Goal: Task Accomplishment & Management: Use online tool/utility

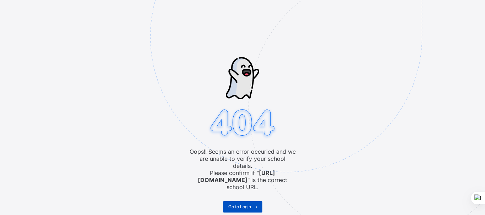
click at [241, 204] on span "Go to Login" at bounding box center [239, 206] width 23 height 5
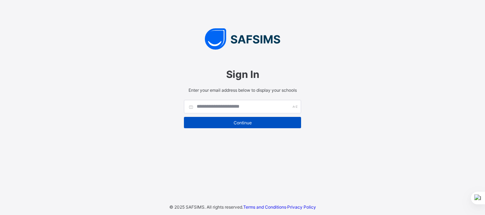
click at [258, 126] on div "Continue" at bounding box center [242, 122] width 117 height 11
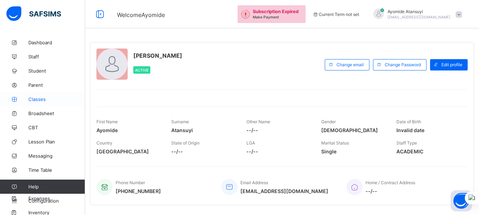
click at [36, 99] on span "Classes" at bounding box center [56, 100] width 57 height 6
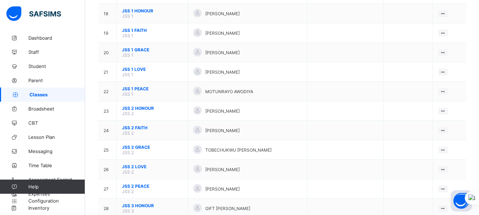
scroll to position [412, 0]
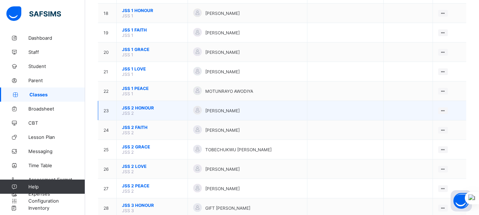
click at [143, 109] on span "JSS 2 HONOUR" at bounding box center [152, 107] width 60 height 5
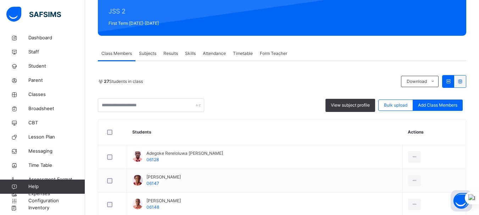
scroll to position [85, 0]
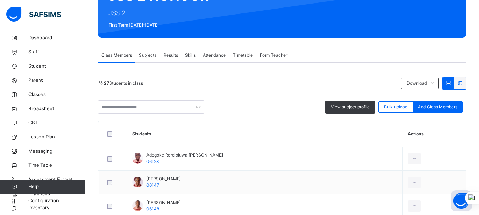
click at [148, 59] on div "Subjects" at bounding box center [148, 55] width 24 height 14
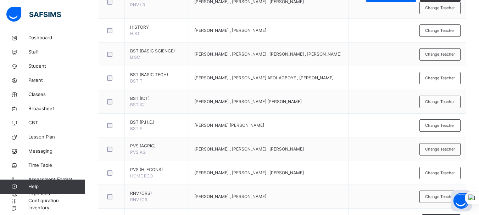
scroll to position [270, 0]
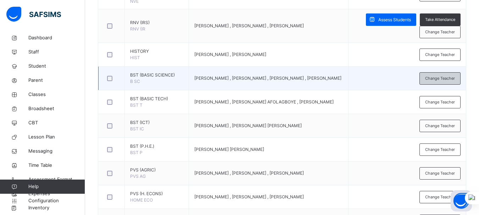
click at [435, 80] on span "Change Teacher" at bounding box center [441, 79] width 30 height 6
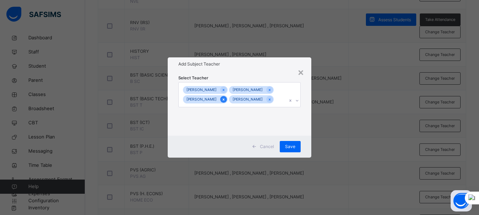
click at [224, 97] on icon at bounding box center [224, 99] width 4 height 5
click at [227, 100] on icon at bounding box center [226, 99] width 4 height 5
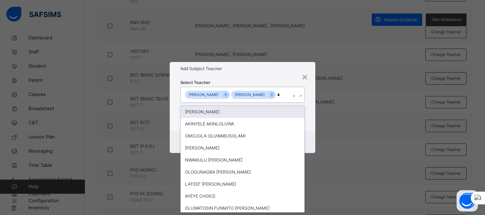
type input "**"
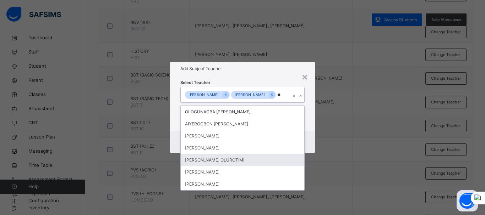
click at [214, 161] on div "OGUNLADE DAVID OLUROTIMI" at bounding box center [242, 160] width 123 height 12
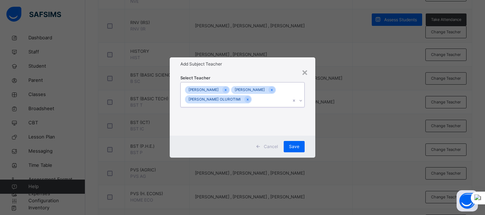
click at [275, 100] on div "GABRIEL UFOT UCHENNA IBEWIRO OGUNLADE DAVID OLUROTIMI" at bounding box center [236, 95] width 110 height 24
click at [299, 146] on div "Save" at bounding box center [294, 146] width 21 height 11
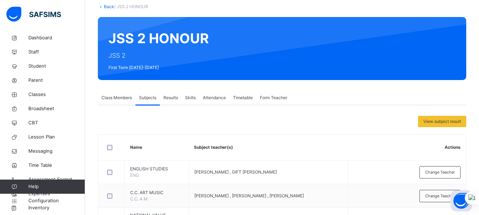
scroll to position [0, 0]
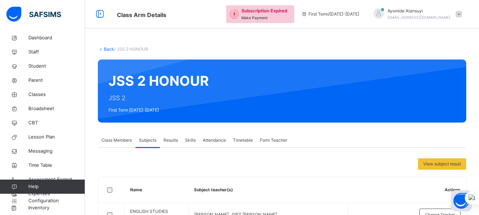
click at [103, 48] on icon at bounding box center [101, 48] width 6 height 5
click at [111, 48] on link "Back" at bounding box center [109, 48] width 10 height 5
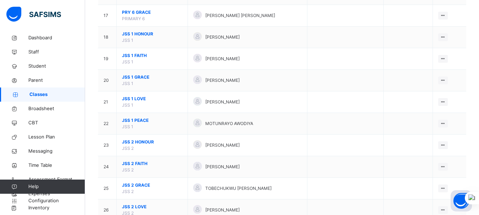
scroll to position [440, 0]
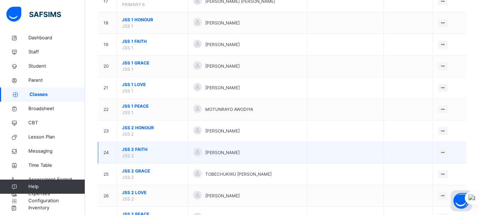
click at [140, 148] on span "JSS 2 FAITH" at bounding box center [152, 150] width 60 height 6
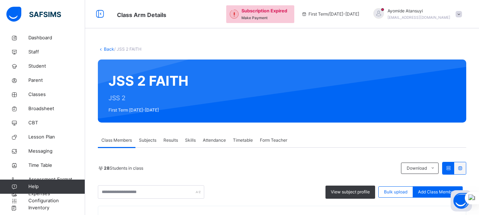
click at [151, 140] on span "Subjects" at bounding box center [147, 140] width 17 height 6
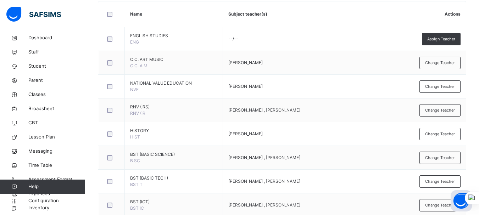
scroll to position [213, 0]
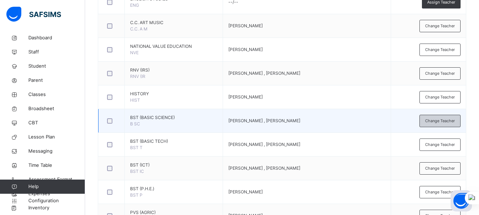
click at [441, 121] on span "Change Teacher" at bounding box center [441, 121] width 30 height 6
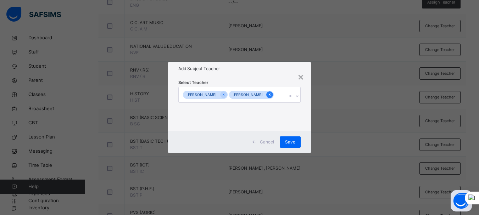
click at [268, 95] on icon at bounding box center [270, 94] width 4 height 5
click at [224, 94] on icon at bounding box center [226, 94] width 4 height 5
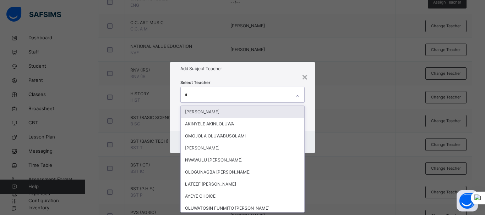
type input "**"
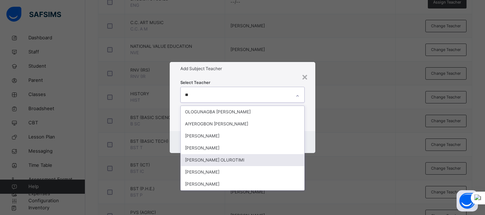
click at [209, 157] on div "OGUNLADE DAVID OLUROTIMI" at bounding box center [242, 160] width 123 height 12
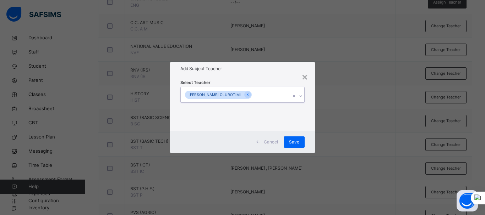
click at [272, 92] on div "OGUNLADE DAVID OLUROTIMI" at bounding box center [236, 94] width 110 height 15
click at [297, 140] on span "Save" at bounding box center [294, 142] width 10 height 6
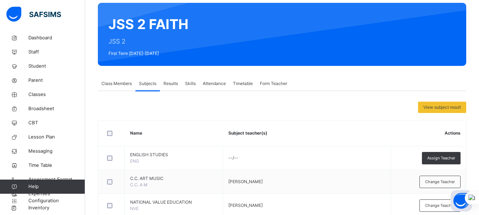
scroll to position [0, 0]
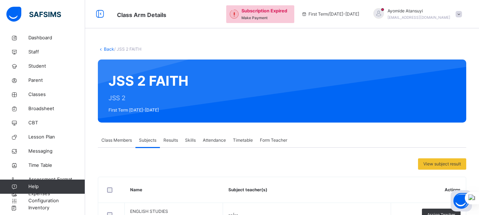
click at [108, 49] on link "Back" at bounding box center [109, 48] width 10 height 5
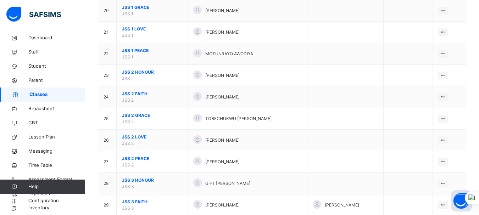
scroll to position [497, 0]
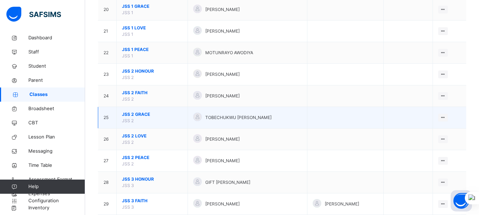
click at [139, 113] on span "JSS 2 GRACE" at bounding box center [152, 114] width 60 height 6
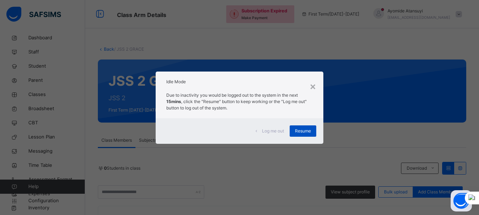
click at [300, 131] on span "Resume" at bounding box center [303, 131] width 16 height 6
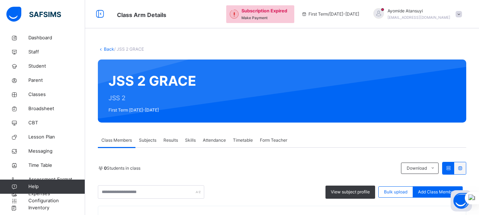
click at [152, 140] on span "Subjects" at bounding box center [147, 140] width 17 height 6
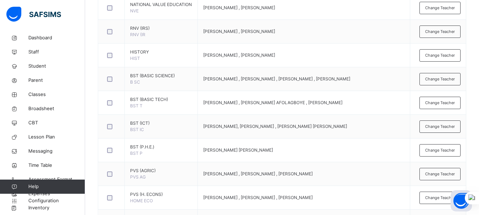
scroll to position [256, 0]
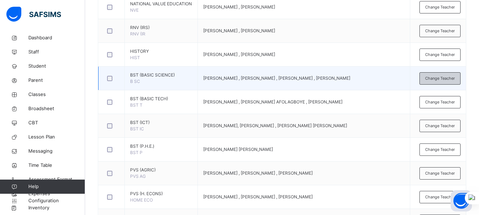
click at [452, 82] on span "Change Teacher" at bounding box center [441, 79] width 30 height 6
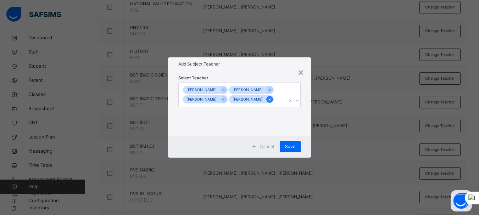
click at [267, 103] on div at bounding box center [270, 99] width 7 height 7
click at [226, 101] on icon at bounding box center [226, 99] width 4 height 5
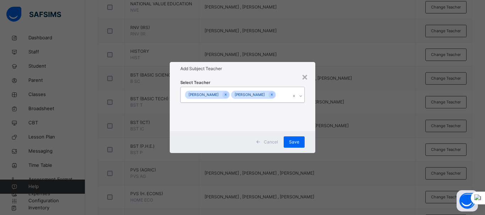
click at [274, 103] on div "Select Teacher option Mohammed Rabiu , deselected. 0 results available. Select …" at bounding box center [242, 103] width 124 height 48
click at [280, 93] on div "GABRIEL UFOT UCHENNA IBEWIRO" at bounding box center [236, 94] width 110 height 15
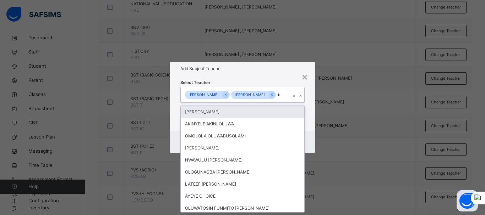
type input "**"
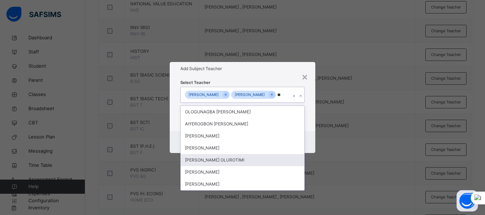
click at [262, 161] on div "OGUNLADE DAVID OLUROTIMI" at bounding box center [242, 160] width 123 height 12
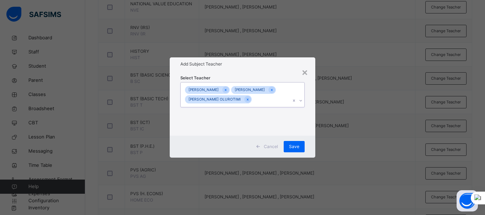
click at [274, 100] on div "GABRIEL UFOT UCHENNA IBEWIRO OGUNLADE DAVID OLUROTIMI" at bounding box center [236, 95] width 110 height 24
click at [288, 144] on div "Save" at bounding box center [294, 146] width 21 height 11
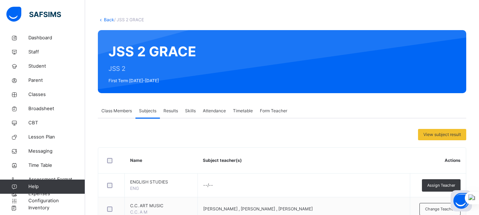
scroll to position [28, 0]
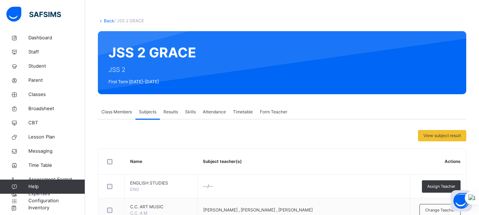
click at [106, 22] on link "Back" at bounding box center [109, 20] width 10 height 5
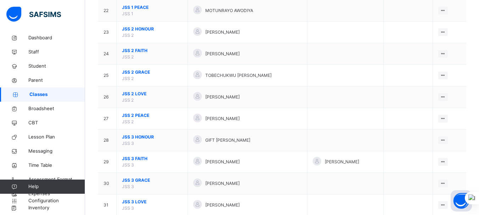
scroll to position [539, 0]
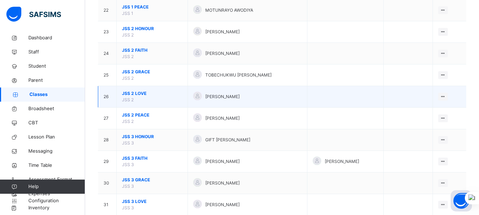
click at [139, 91] on span "JSS 2 LOVE" at bounding box center [152, 93] width 60 height 6
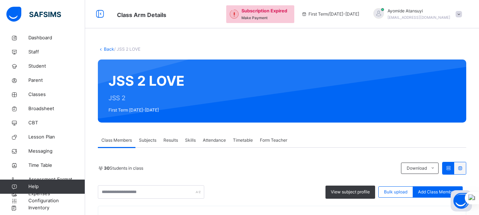
click at [155, 140] on span "Subjects" at bounding box center [147, 140] width 17 height 6
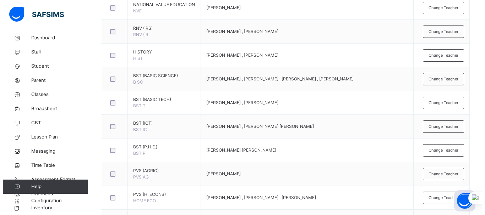
scroll to position [256, 0]
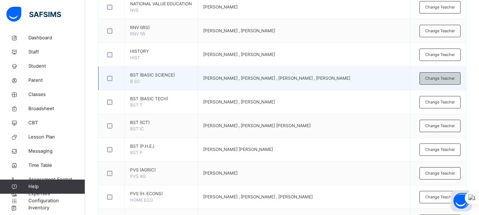
click at [438, 82] on span "Change Teacher" at bounding box center [441, 79] width 30 height 6
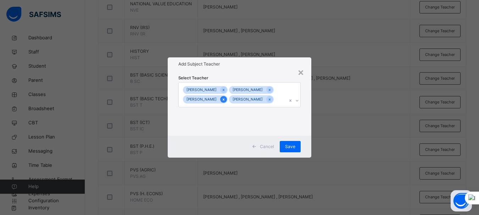
click at [224, 97] on icon at bounding box center [224, 99] width 4 height 5
click at [222, 99] on div "JIMMY OLUWAFERANMI" at bounding box center [203, 99] width 37 height 8
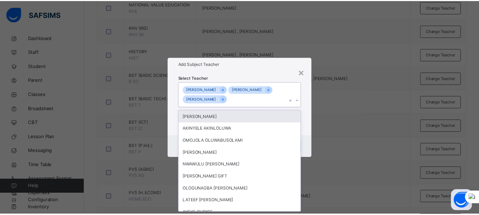
scroll to position [0, 0]
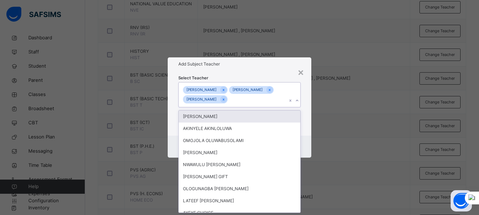
click at [226, 99] on icon at bounding box center [224, 99] width 4 height 5
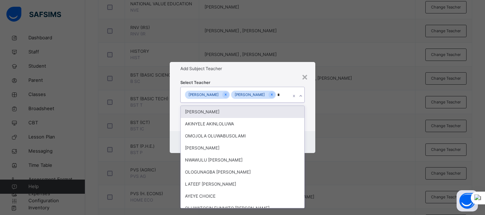
type input "**"
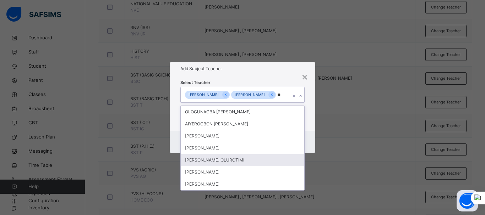
click at [226, 161] on div "OGUNLADE DAVID OLUROTIMI" at bounding box center [242, 160] width 123 height 12
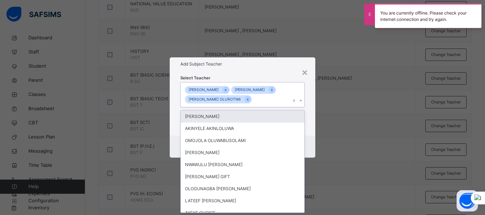
click at [269, 100] on div "GABRIEL UFOT UCHENNA IBEWIRO OGUNLADE DAVID OLUROTIMI" at bounding box center [236, 95] width 110 height 24
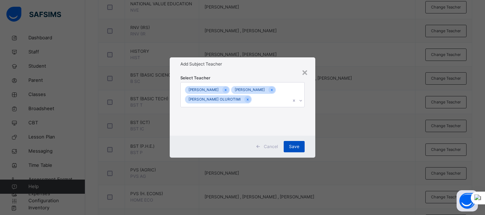
click at [297, 146] on span "Save" at bounding box center [294, 147] width 10 height 6
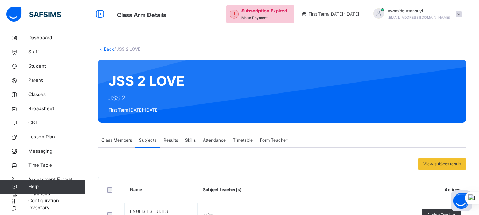
click at [110, 50] on link "Back" at bounding box center [109, 48] width 10 height 5
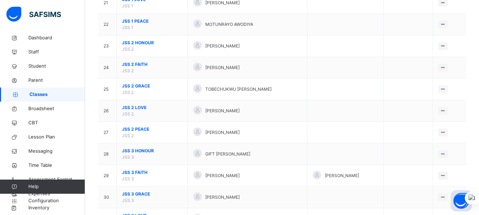
scroll to position [539, 0]
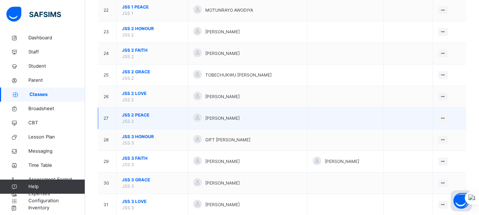
click at [142, 114] on span "JSS 2 PEACE" at bounding box center [152, 115] width 60 height 6
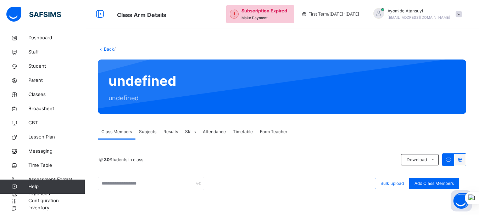
click at [147, 132] on span "Subjects" at bounding box center [147, 132] width 17 height 6
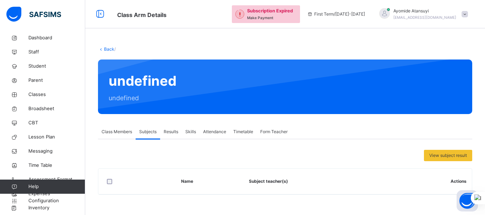
click at [109, 133] on span "Class Members" at bounding box center [116, 132] width 31 height 6
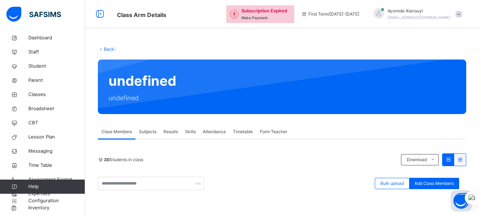
click at [109, 48] on link "Back" at bounding box center [109, 48] width 10 height 5
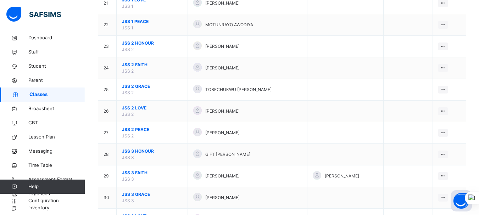
scroll to position [525, 0]
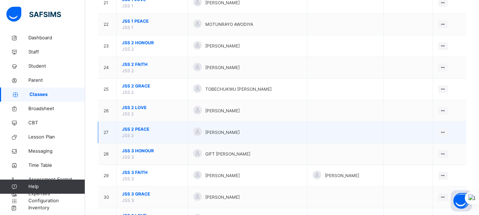
click at [143, 127] on span "JSS 2 PEACE" at bounding box center [152, 129] width 60 height 6
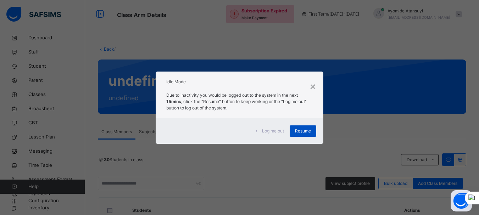
click at [296, 131] on span "Resume" at bounding box center [303, 131] width 16 height 6
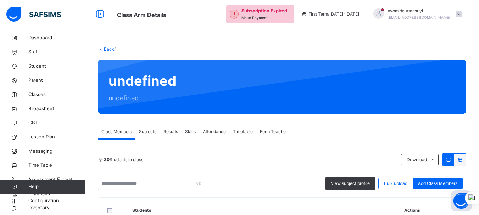
click at [110, 48] on link "Back" at bounding box center [109, 48] width 10 height 5
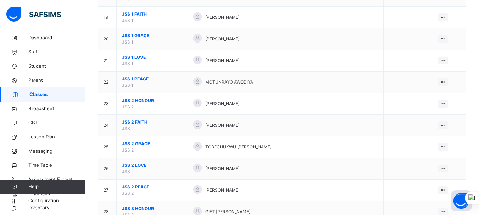
scroll to position [468, 0]
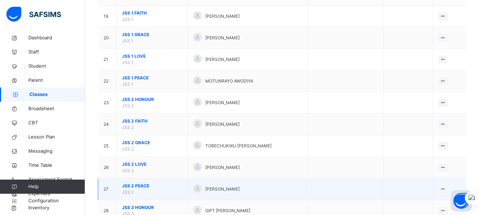
click at [131, 185] on span "JSS 2 PEACE" at bounding box center [152, 186] width 60 height 6
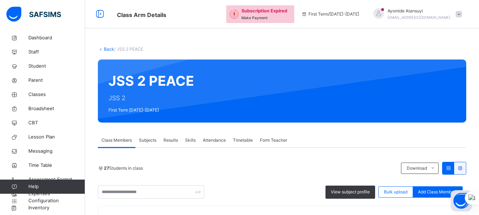
click at [150, 143] on span "Subjects" at bounding box center [147, 140] width 17 height 6
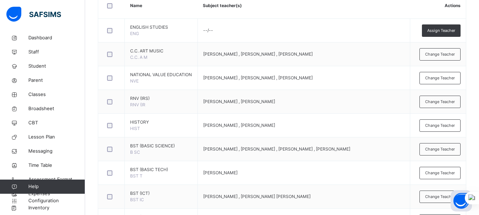
scroll to position [199, 0]
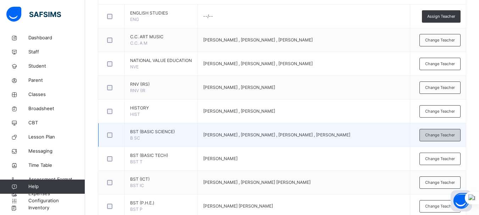
click at [450, 138] on span "Change Teacher" at bounding box center [441, 135] width 30 height 6
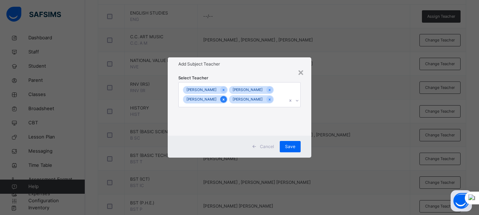
click at [223, 99] on icon at bounding box center [224, 100] width 2 height 2
click at [227, 101] on icon at bounding box center [226, 99] width 4 height 5
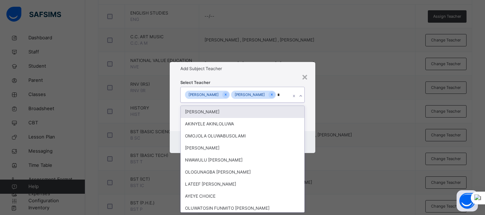
type input "**"
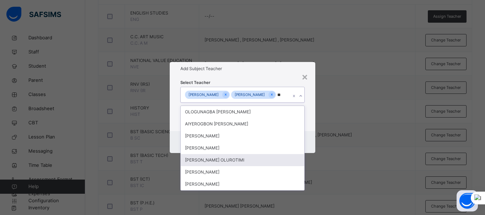
click at [223, 163] on div "OGUNLADE DAVID OLUROTIMI" at bounding box center [242, 160] width 123 height 12
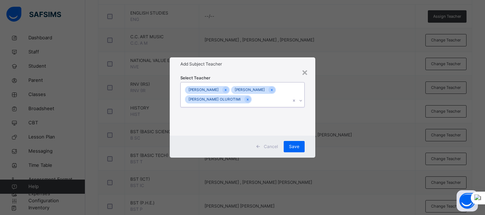
click at [268, 99] on div "GABRIEL UFOT UCHENNA IBEWIRO OGUNLADE DAVID OLUROTIMI" at bounding box center [236, 95] width 110 height 24
click at [300, 147] on div "Save" at bounding box center [294, 146] width 21 height 11
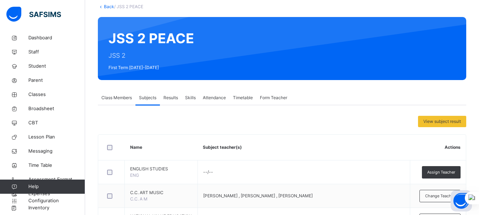
scroll to position [14, 0]
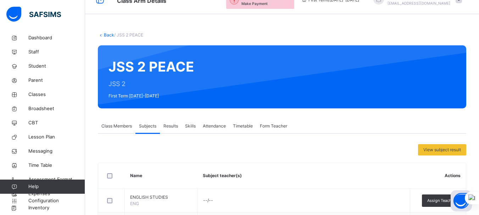
click at [106, 33] on link "Back" at bounding box center [109, 34] width 10 height 5
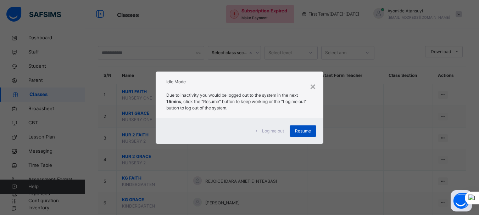
click at [304, 133] on span "Resume" at bounding box center [303, 131] width 16 height 6
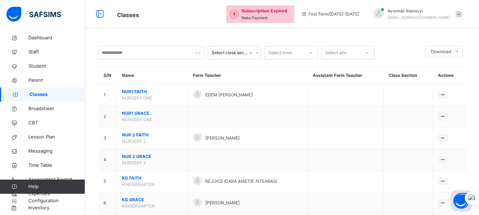
click at [308, 133] on td at bounding box center [346, 139] width 76 height 22
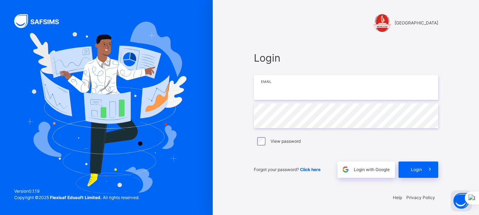
type input "**********"
